Goal: Information Seeking & Learning: Learn about a topic

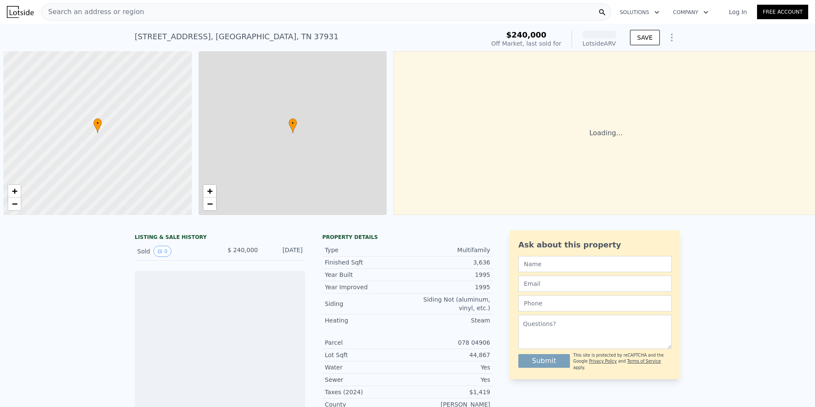
scroll to position [0, 3]
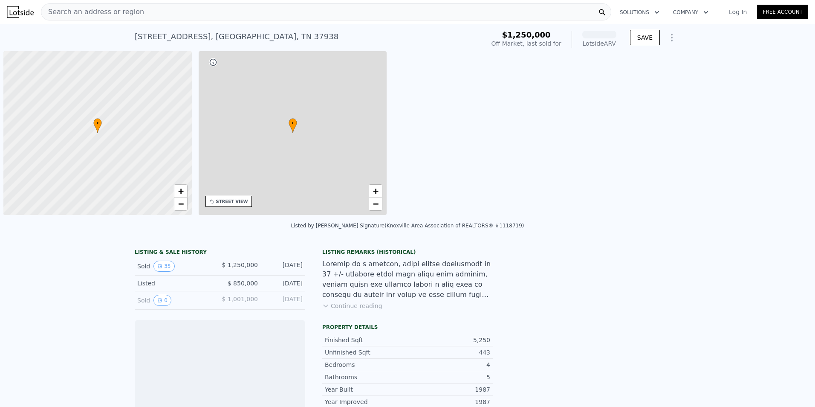
scroll to position [0, 3]
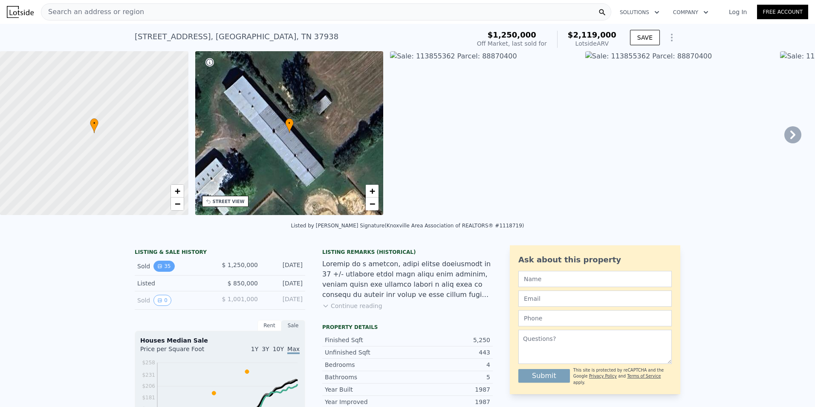
click at [160, 269] on button "35" at bounding box center [163, 265] width 21 height 11
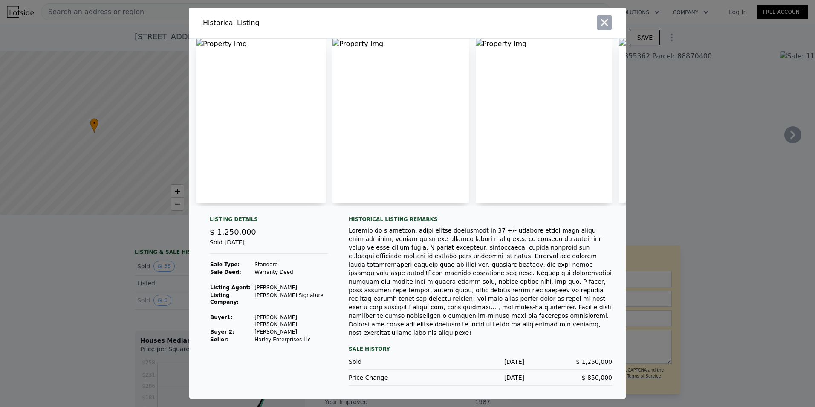
click at [604, 27] on icon "button" at bounding box center [605, 23] width 12 height 12
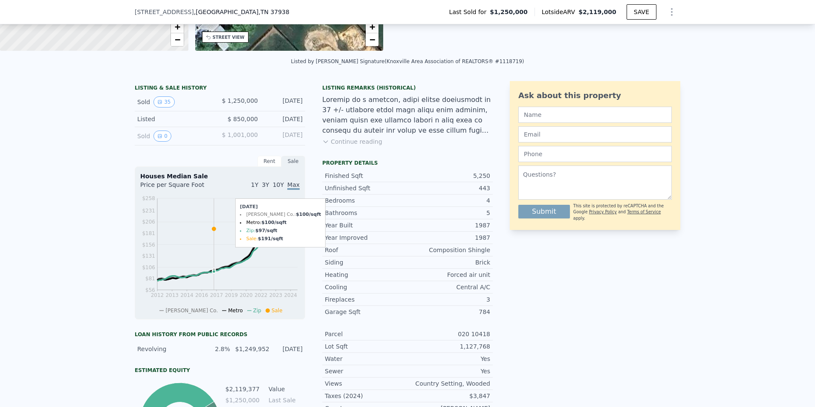
scroll to position [82, 0]
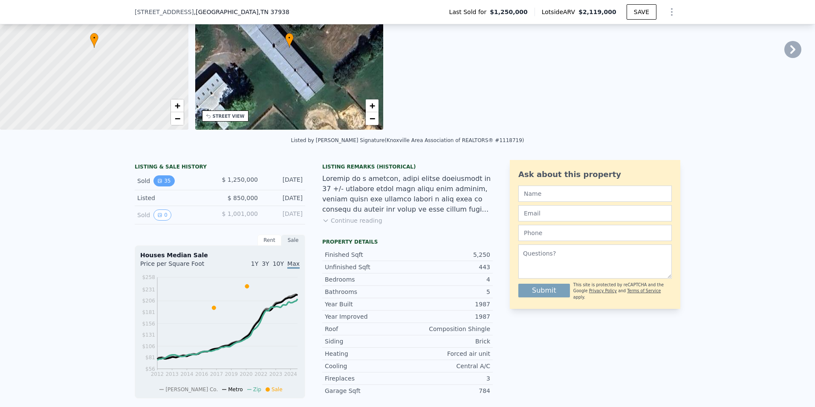
click at [160, 186] on button "35" at bounding box center [163, 180] width 21 height 11
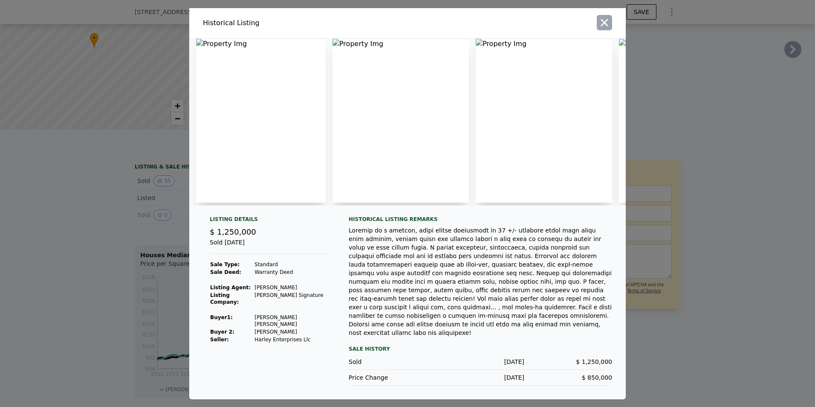
click at [602, 27] on icon "button" at bounding box center [605, 23] width 12 height 12
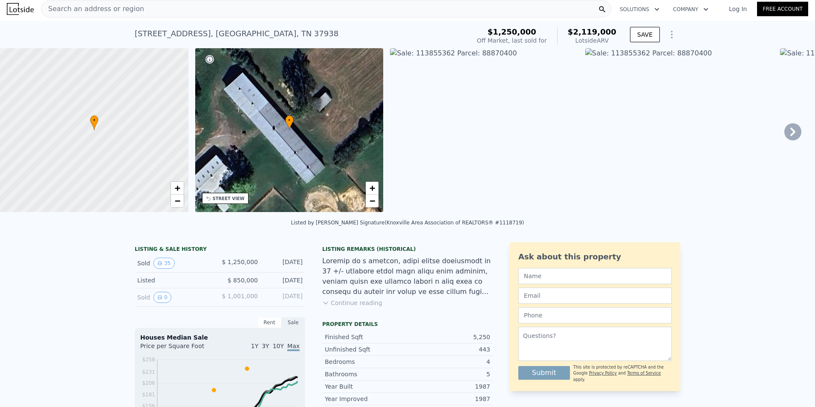
scroll to position [0, 0]
